Goal: Transaction & Acquisition: Purchase product/service

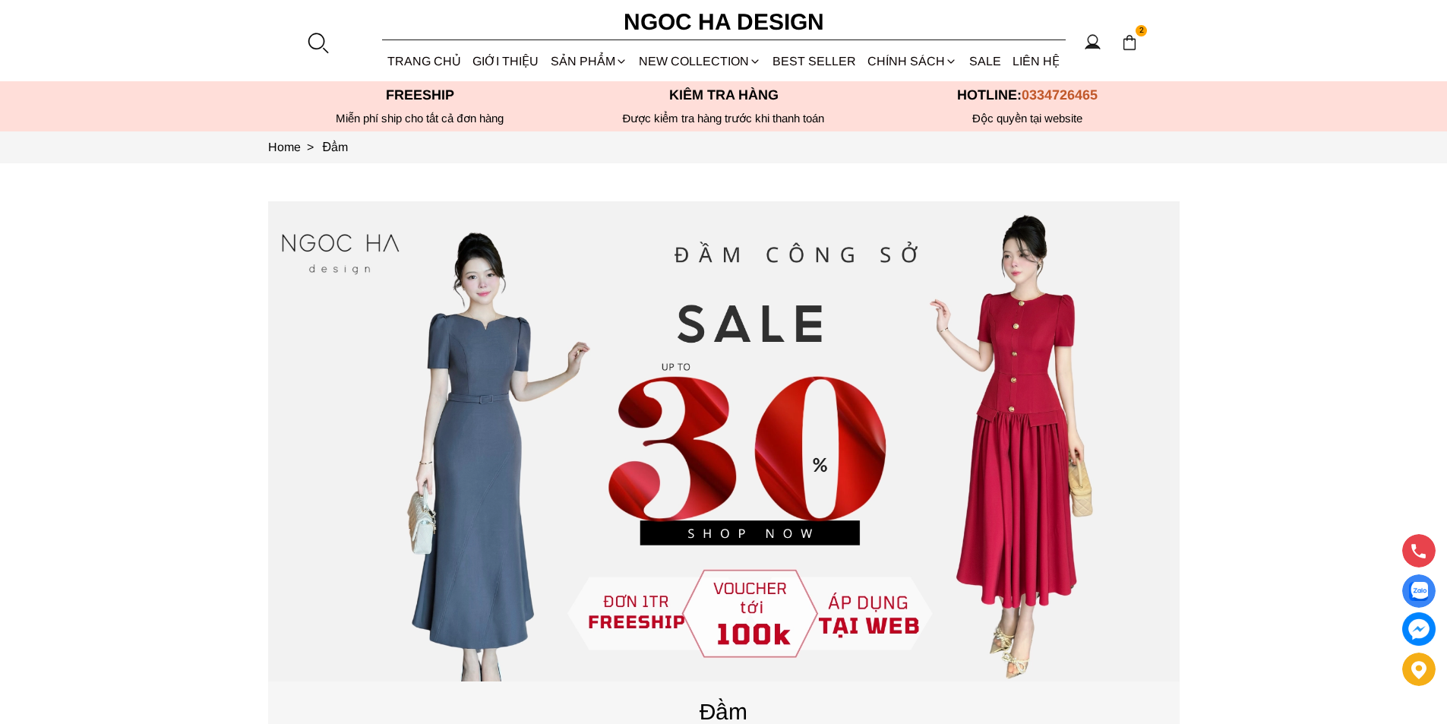
scroll to position [607, 0]
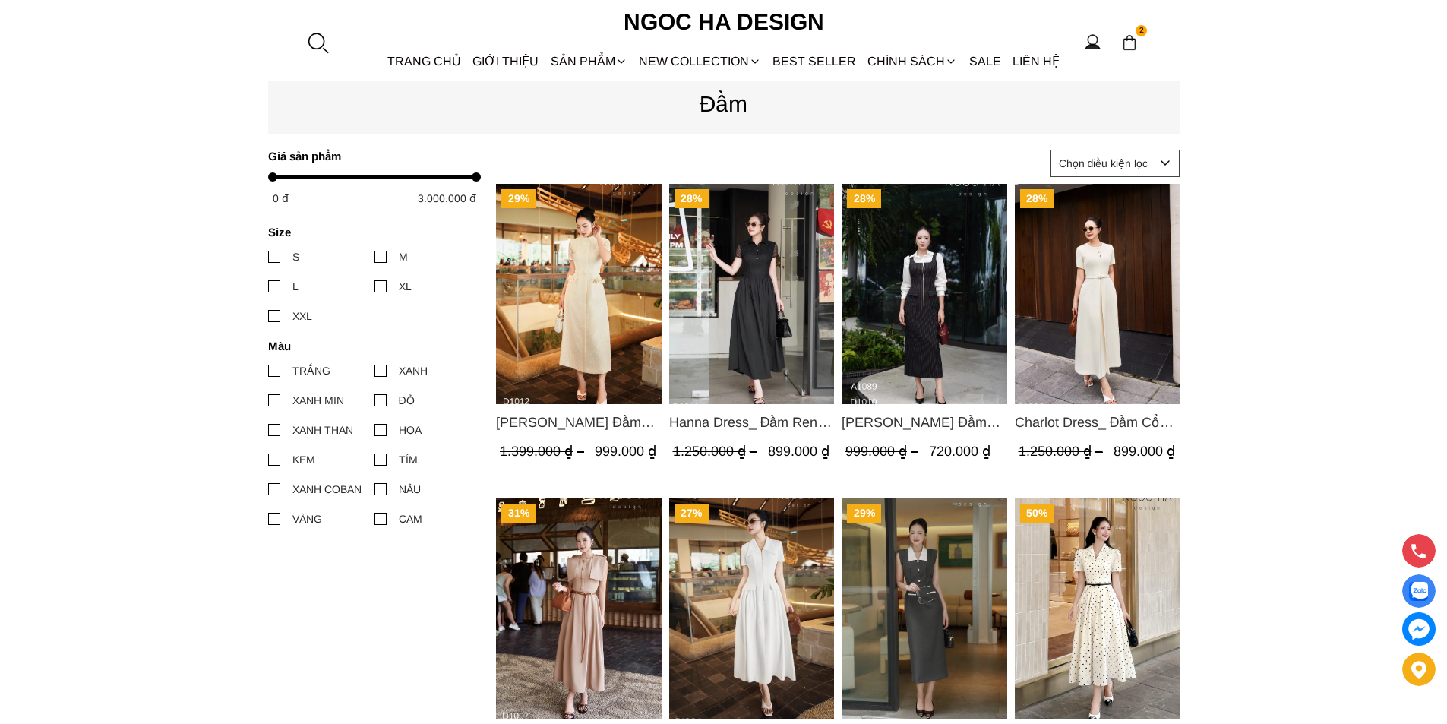
click at [573, 306] on img "Product image - Catherine Dress_ Đầm Ren Đính Hoa Túi Màu Kem D1012" at bounding box center [579, 294] width 166 height 220
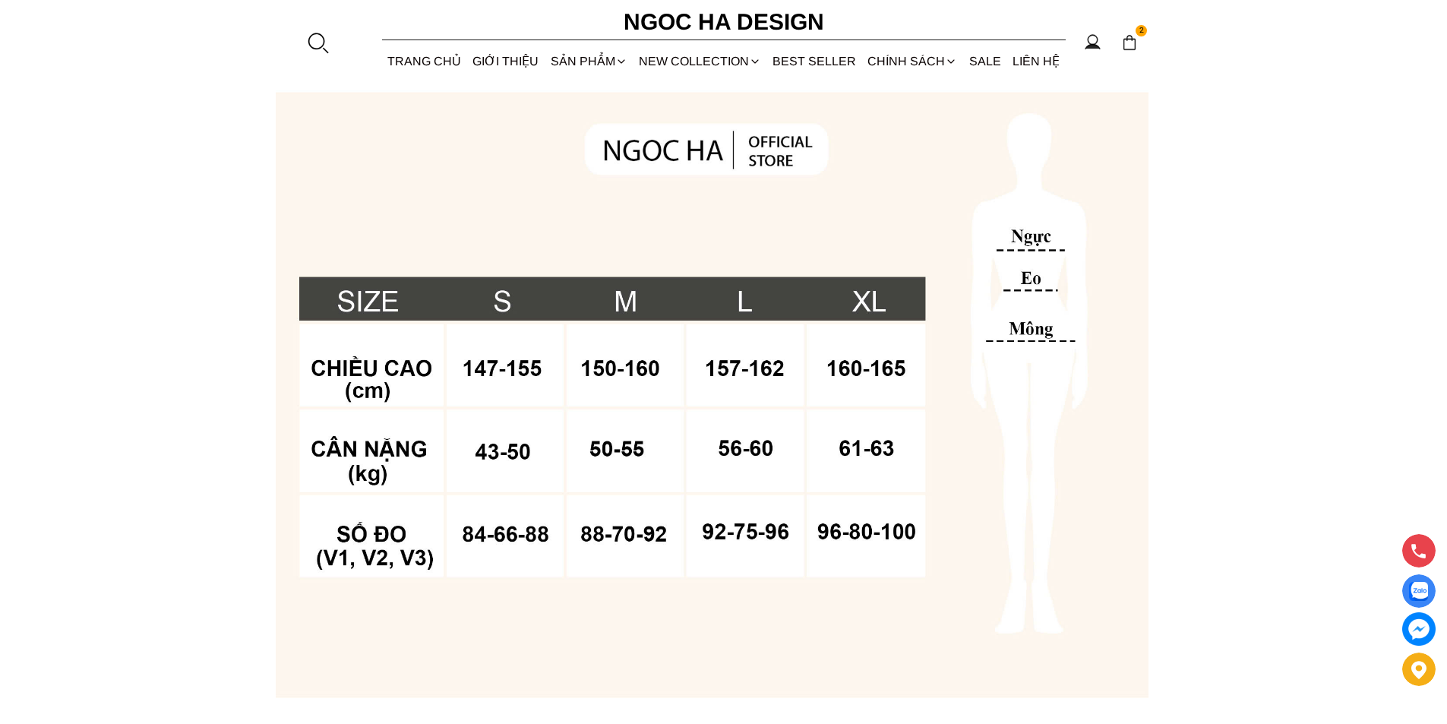
scroll to position [1139, 0]
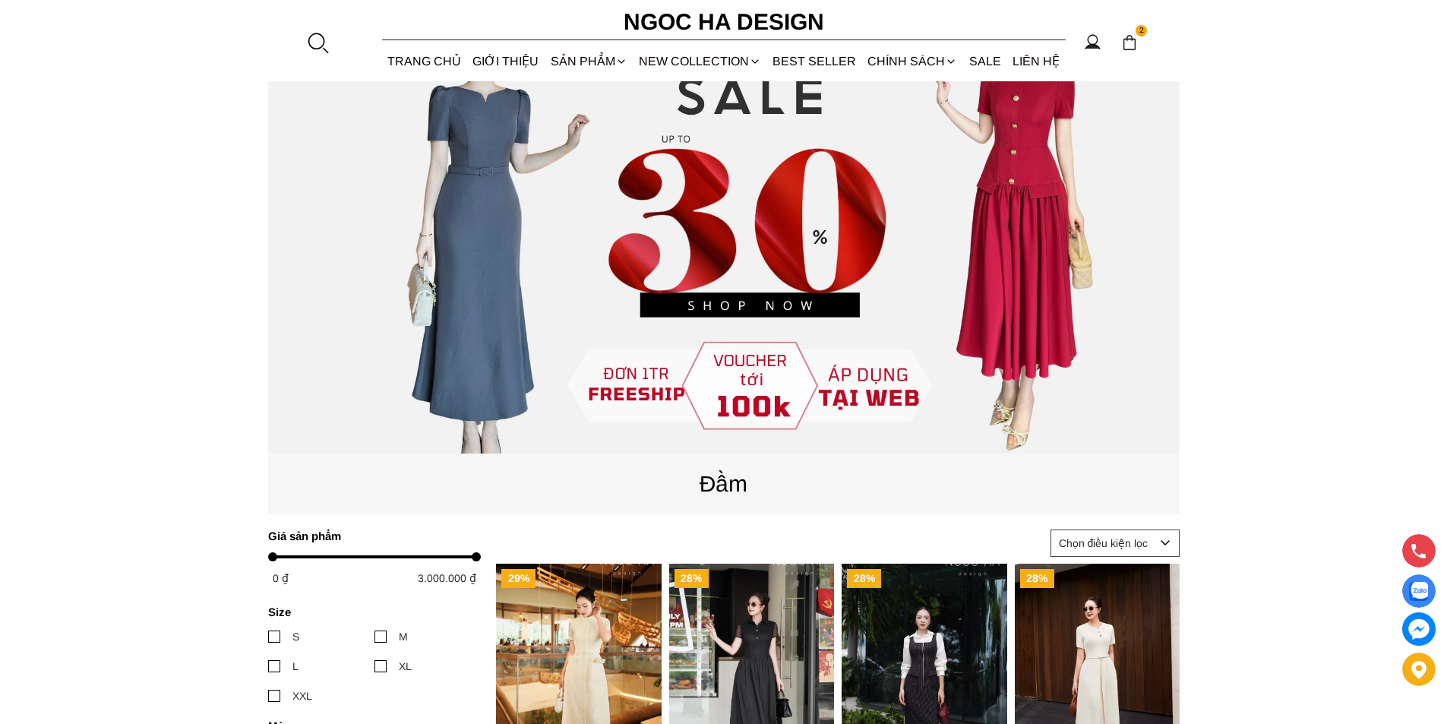
scroll to position [607, 0]
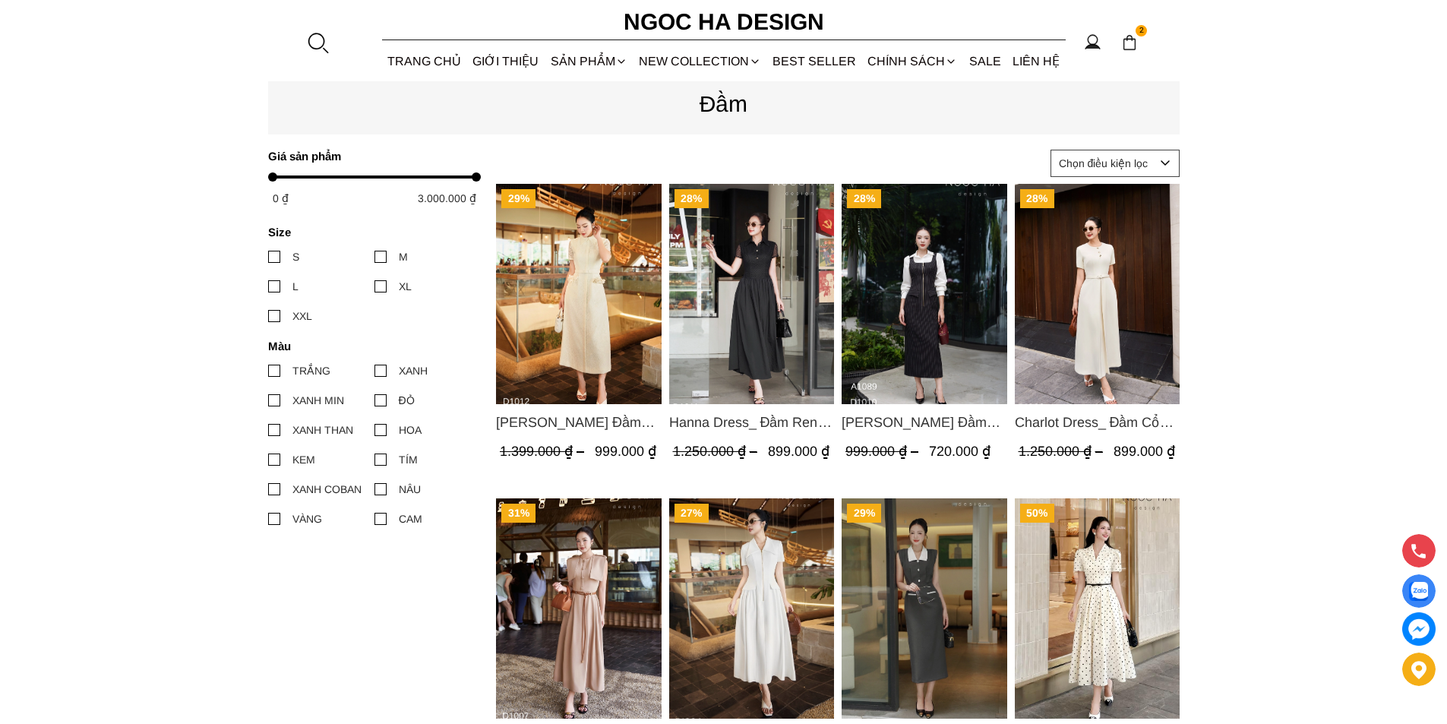
click at [568, 287] on img "Product image - Catherine Dress_ Đầm Ren Đính Hoa Túi Màu Kem D1012" at bounding box center [579, 294] width 166 height 220
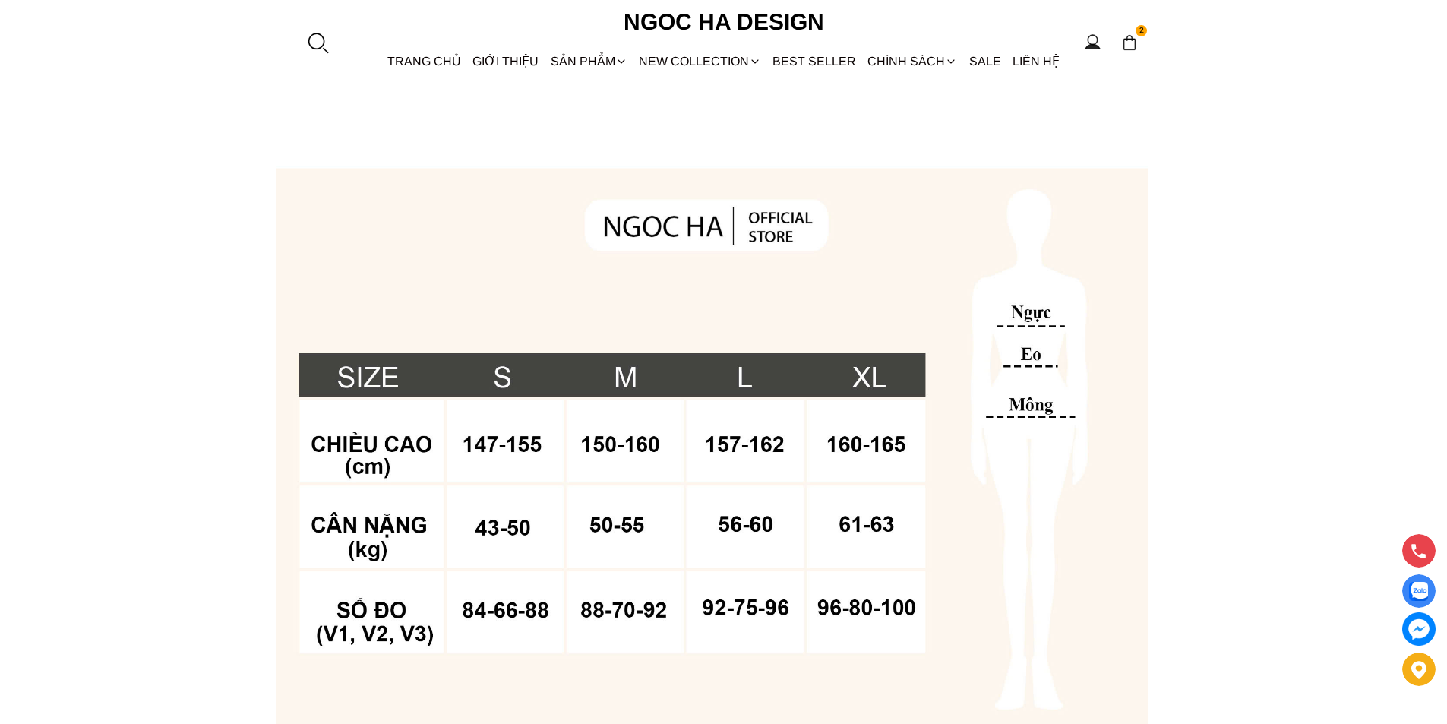
scroll to position [1139, 0]
